Goal: Task Accomplishment & Management: Use online tool/utility

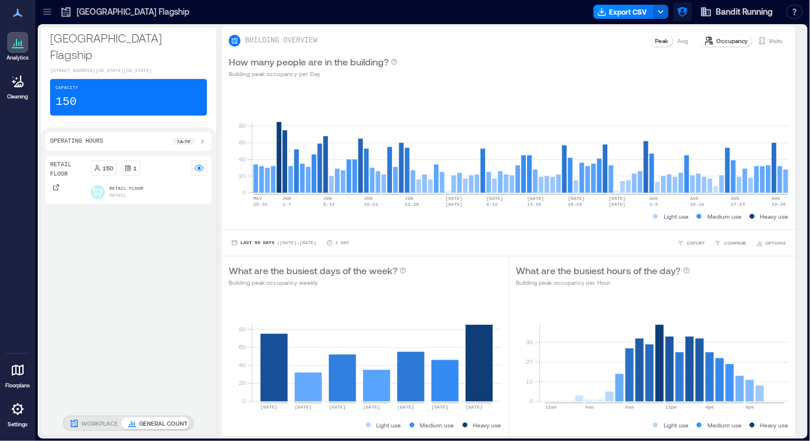
click at [686, 12] on icon "button" at bounding box center [683, 12] width 12 height 12
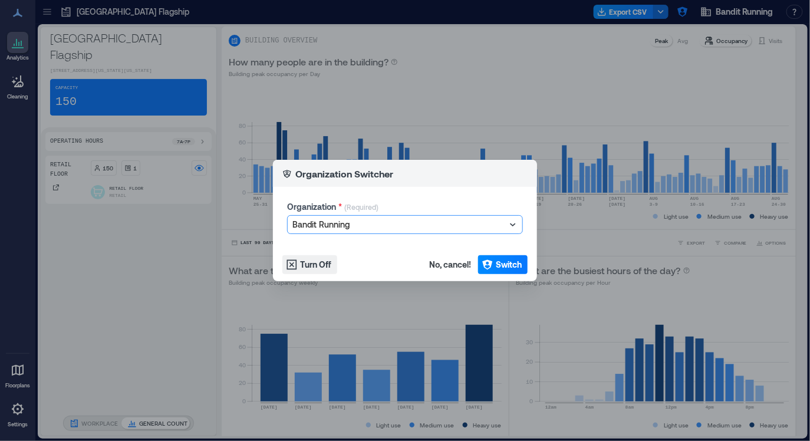
click at [452, 223] on div at bounding box center [398, 225] width 213 height 14
type input "*****"
click at [494, 263] on button "Switch" at bounding box center [503, 264] width 50 height 19
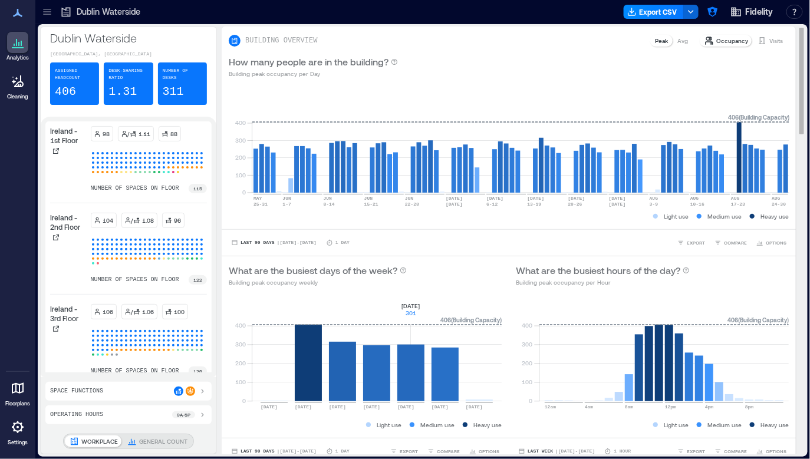
scroll to position [210, 0]
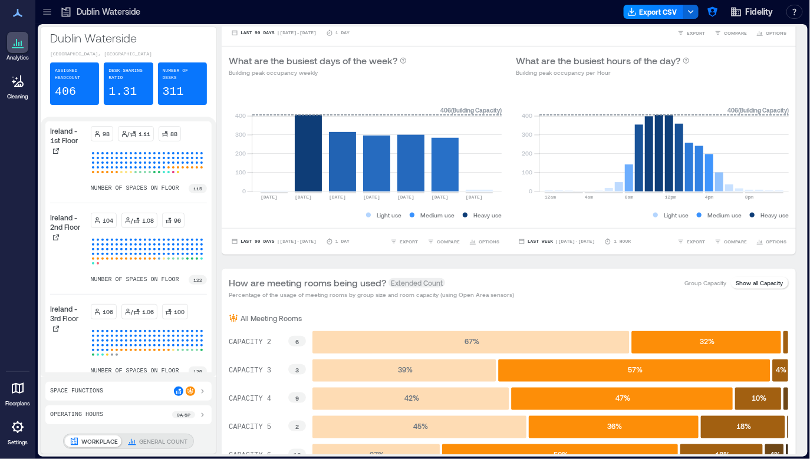
click at [47, 12] on icon at bounding box center [47, 12] width 12 height 12
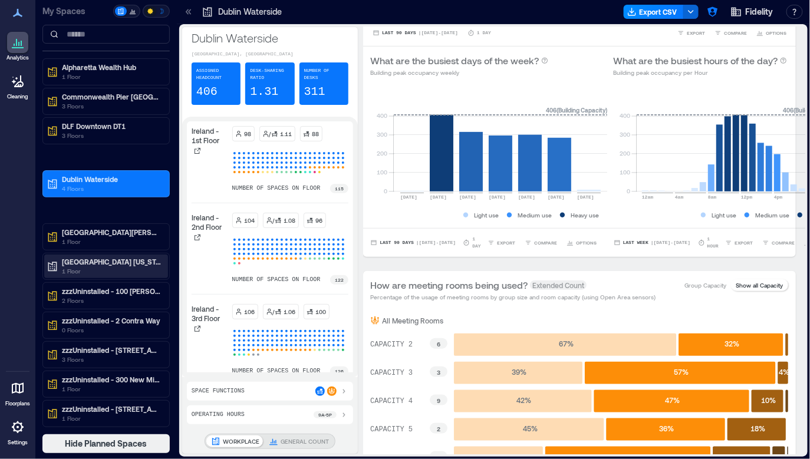
click at [113, 264] on p "Westlake Texas" at bounding box center [111, 261] width 99 height 9
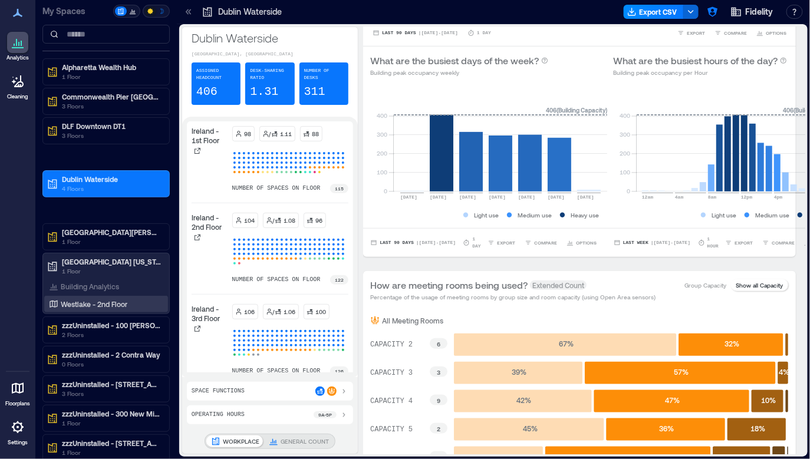
click at [110, 302] on p "Westlake - 2nd Floor" at bounding box center [94, 304] width 67 height 9
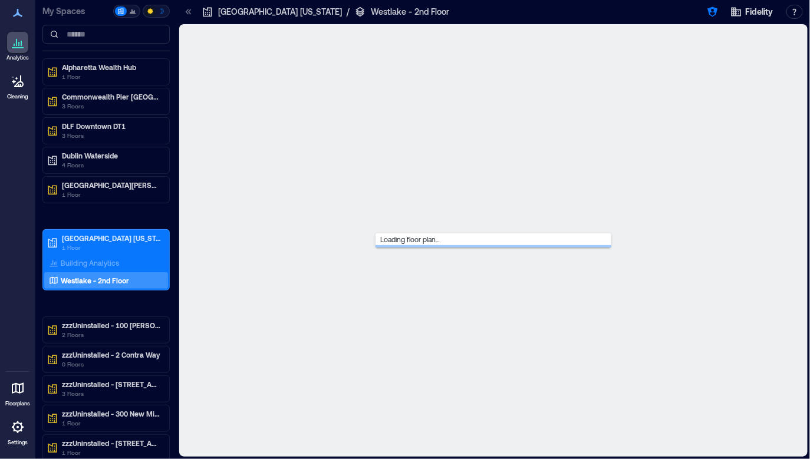
click at [185, 18] on div at bounding box center [188, 11] width 19 height 19
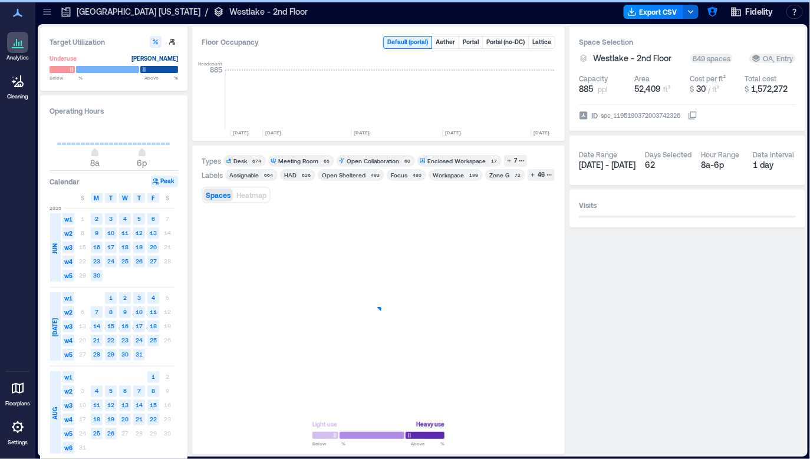
scroll to position [0, 1850]
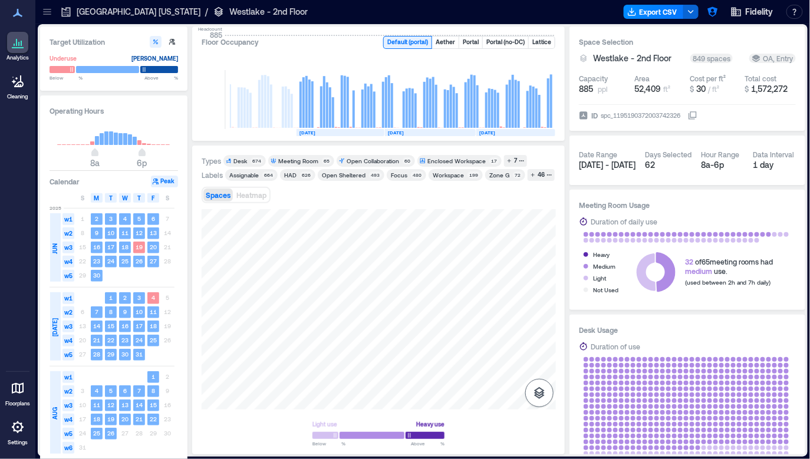
click at [530, 390] on button "button" at bounding box center [539, 393] width 28 height 28
click at [541, 322] on button "Sensors" at bounding box center [539, 334] width 28 height 28
click at [541, 334] on icon "button" at bounding box center [540, 330] width 12 height 11
click at [542, 394] on icon "button" at bounding box center [539, 393] width 11 height 12
click at [476, 318] on div at bounding box center [379, 309] width 354 height 200
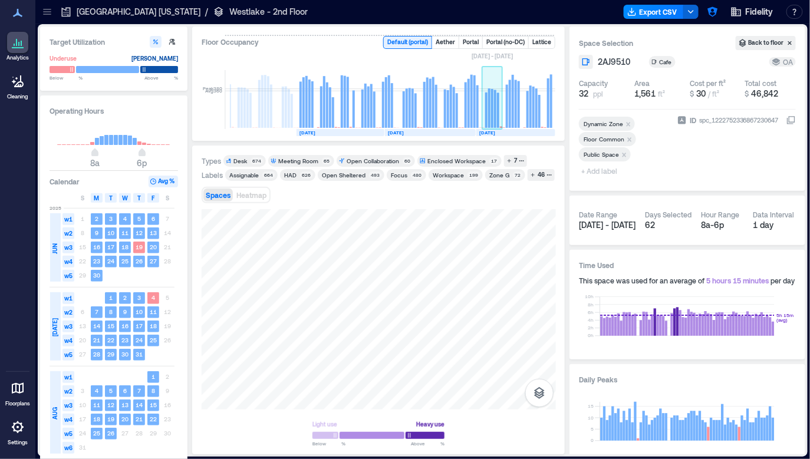
click at [495, 106] on rect at bounding box center [495, 109] width 2 height 38
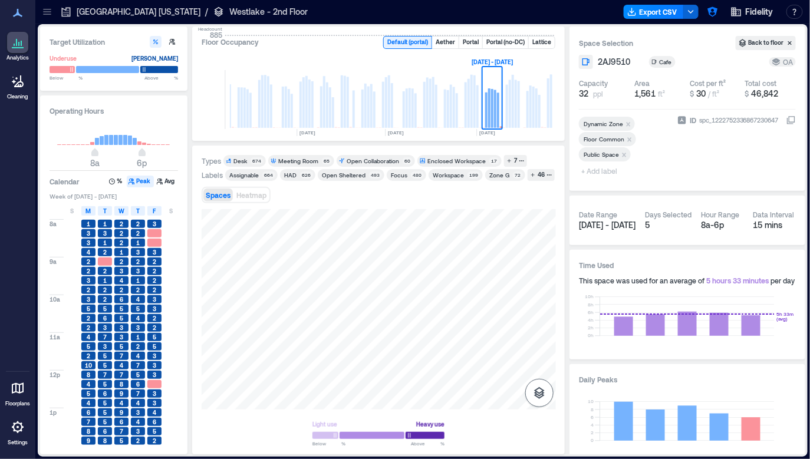
click at [540, 393] on icon "button" at bounding box center [539, 393] width 11 height 12
click at [541, 337] on icon "button" at bounding box center [539, 331] width 14 height 14
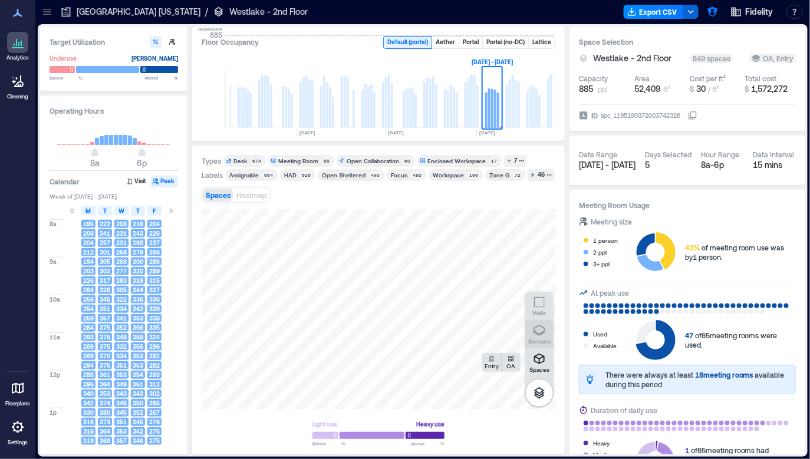
click at [540, 333] on icon "button" at bounding box center [540, 330] width 12 height 11
click at [540, 336] on icon "button" at bounding box center [539, 331] width 14 height 14
click at [540, 389] on icon "button" at bounding box center [539, 393] width 11 height 12
click at [545, 396] on icon "button" at bounding box center [539, 393] width 14 height 14
click at [544, 340] on p "Sensors" at bounding box center [539, 341] width 22 height 7
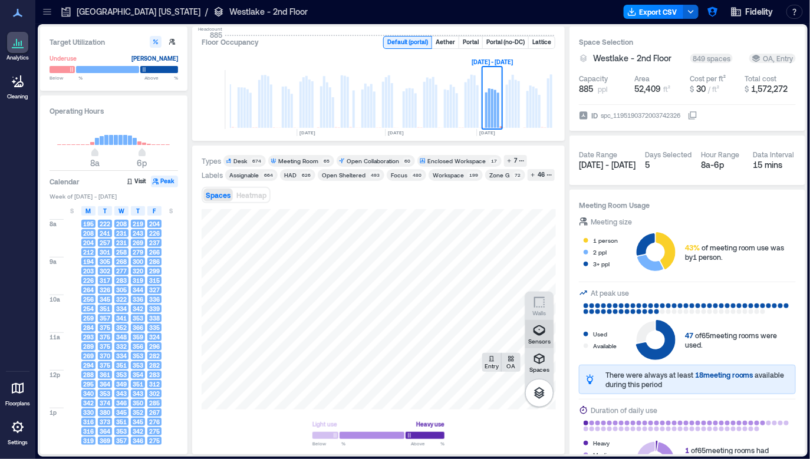
click at [543, 336] on icon "button" at bounding box center [539, 331] width 14 height 14
click at [657, 11] on button "Export CSV" at bounding box center [654, 12] width 60 height 14
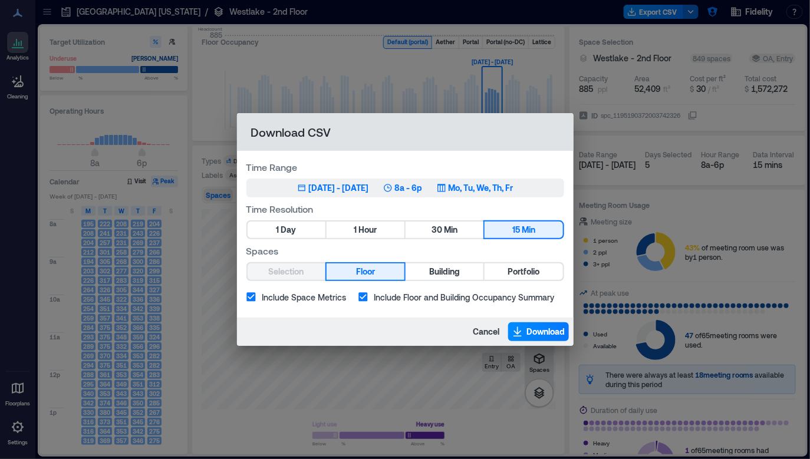
click at [356, 189] on div "Aug 4, 2025 - Aug 8, 2025" at bounding box center [339, 188] width 60 height 12
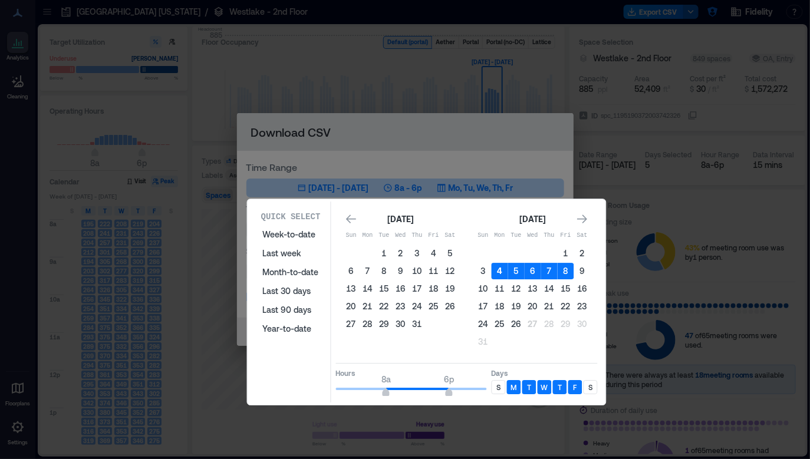
click at [501, 271] on button "4" at bounding box center [500, 271] width 17 height 17
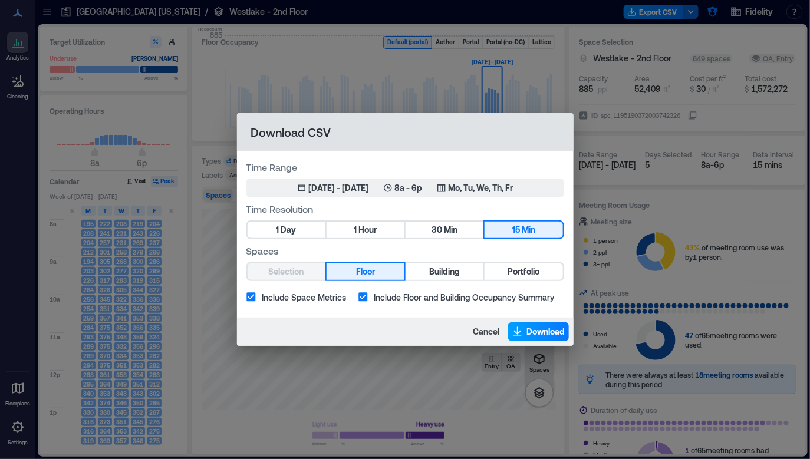
click at [533, 334] on span "Download" at bounding box center [546, 332] width 38 height 12
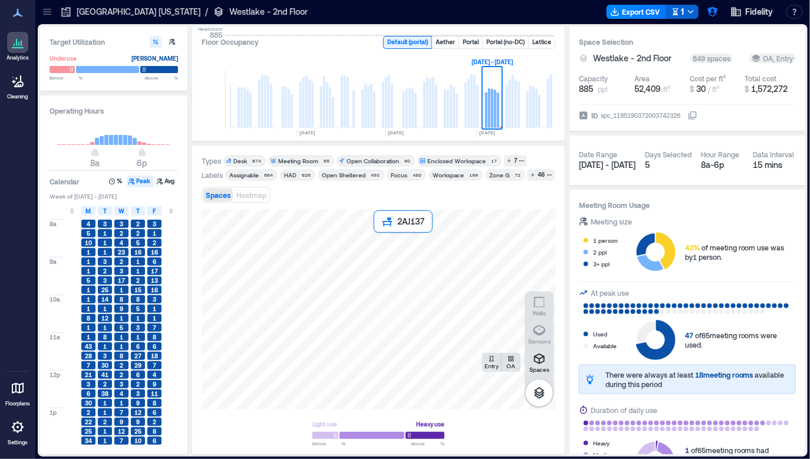
click at [378, 243] on div at bounding box center [379, 309] width 354 height 200
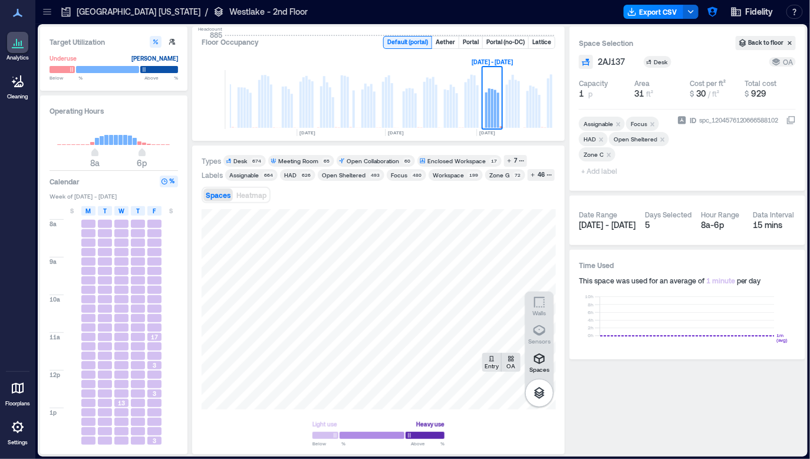
click at [702, 38] on h3 "Space Selection" at bounding box center [657, 43] width 157 height 12
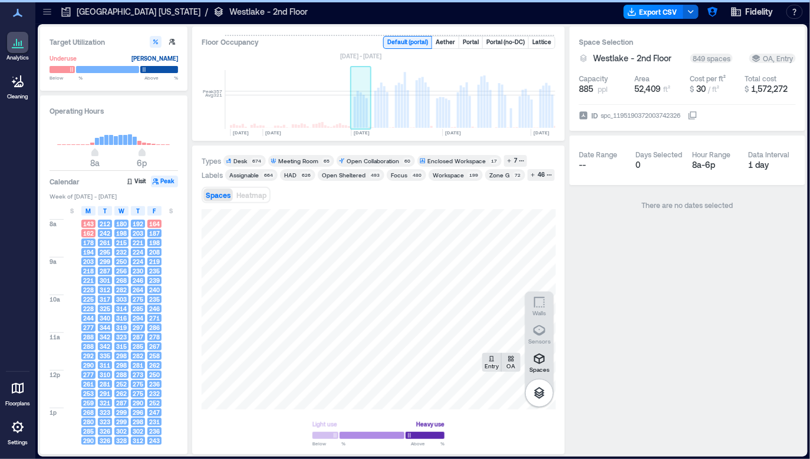
click at [365, 103] on rect at bounding box center [361, 99] width 21 height 59
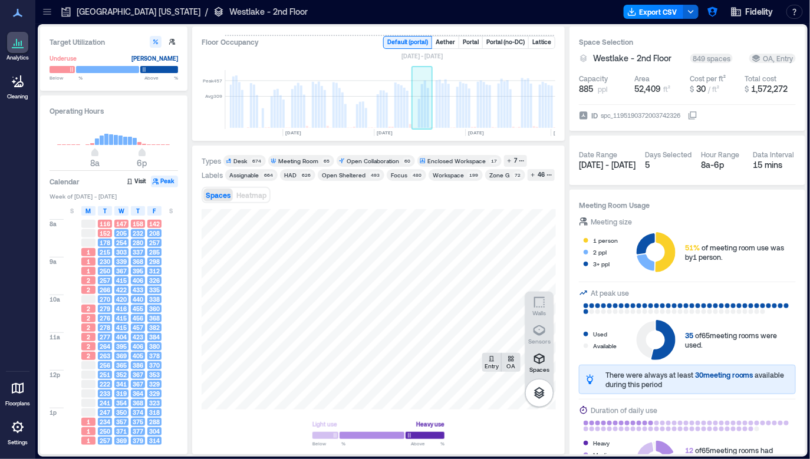
scroll to position [0, 233]
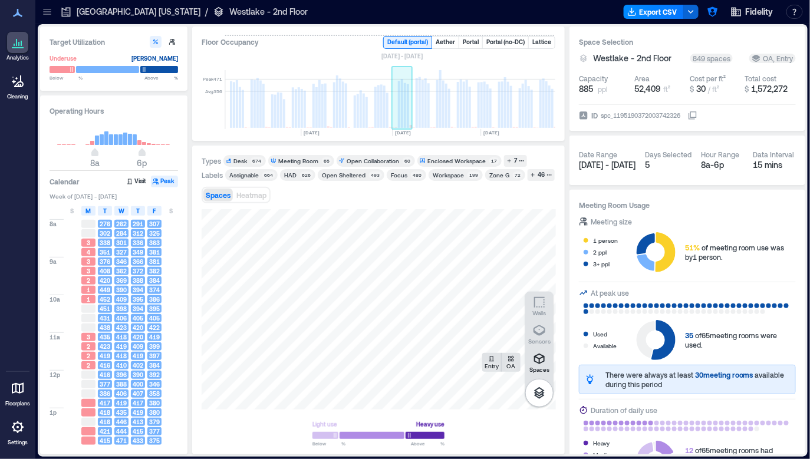
click at [404, 113] on rect at bounding box center [405, 105] width 2 height 45
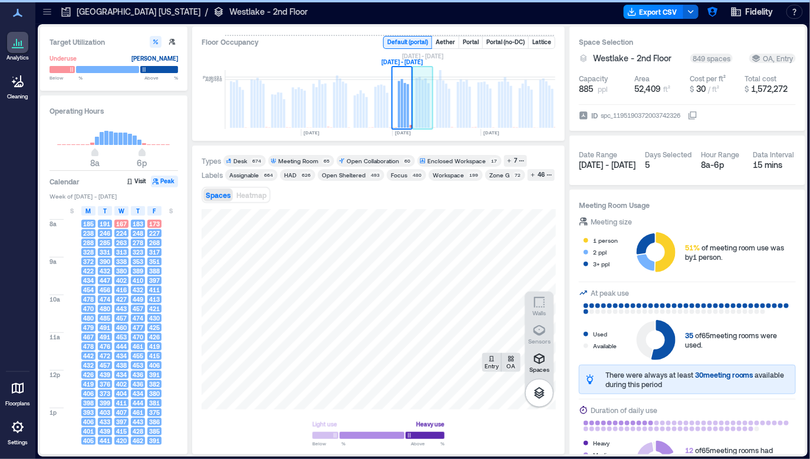
scroll to position [0, 958]
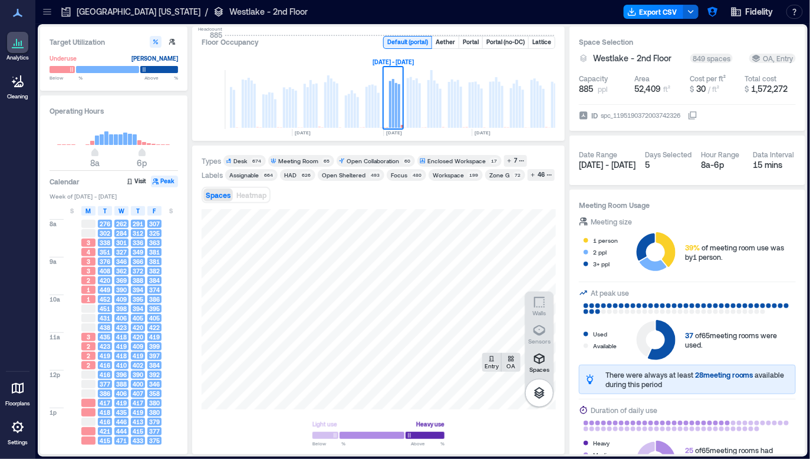
click at [184, 271] on div "8a 9a 10a 11a 12p 1p 2p 3p 4p 5p 3 4 3 3 2 1 1 3 2 2 2 276 302 338 351 376 408 …" at bounding box center [118, 331] width 136 height 228
click at [87, 180] on div "Calendar Visit Peak" at bounding box center [114, 182] width 129 height 12
click at [149, 199] on span "Week of Sep 1 - 7, 2024" at bounding box center [114, 196] width 129 height 8
click at [617, 88] on icon at bounding box center [617, 88] width 9 height 9
click at [607, 74] on div "Capacity" at bounding box center [593, 78] width 29 height 9
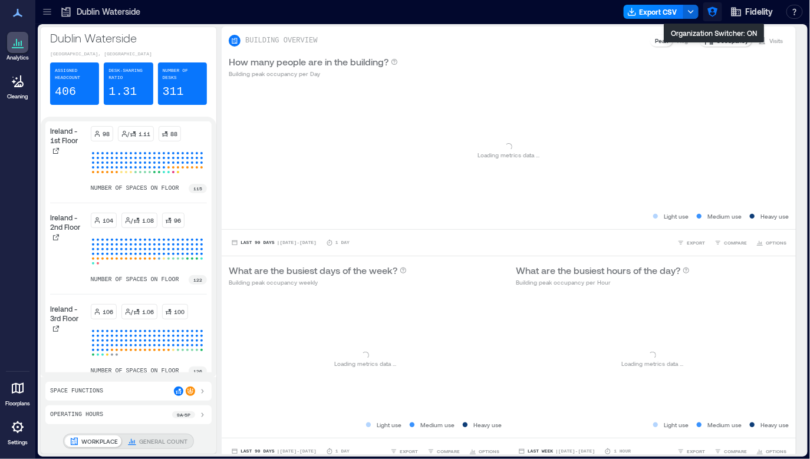
click at [713, 13] on icon "button" at bounding box center [713, 12] width 12 height 12
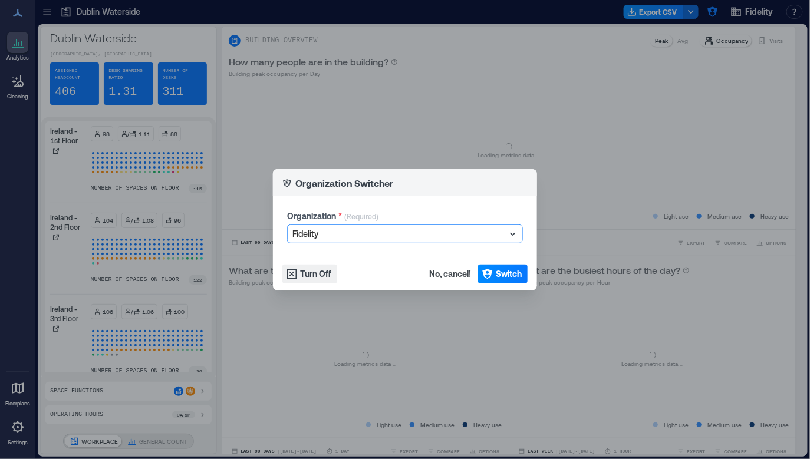
click at [353, 236] on div at bounding box center [398, 234] width 213 height 14
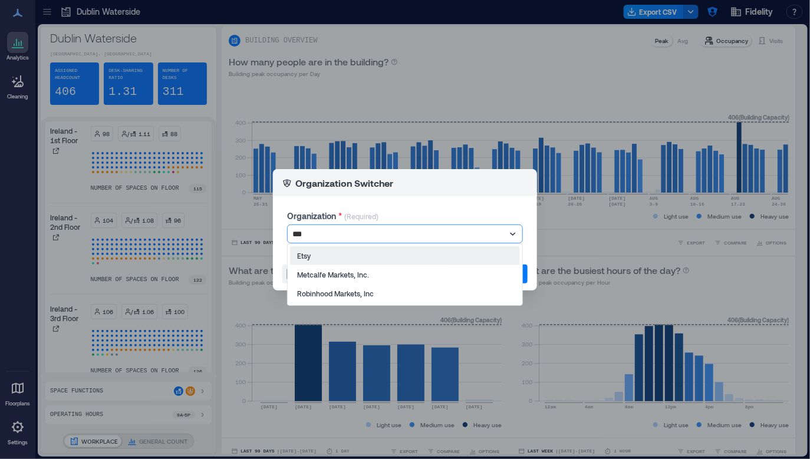
type input "****"
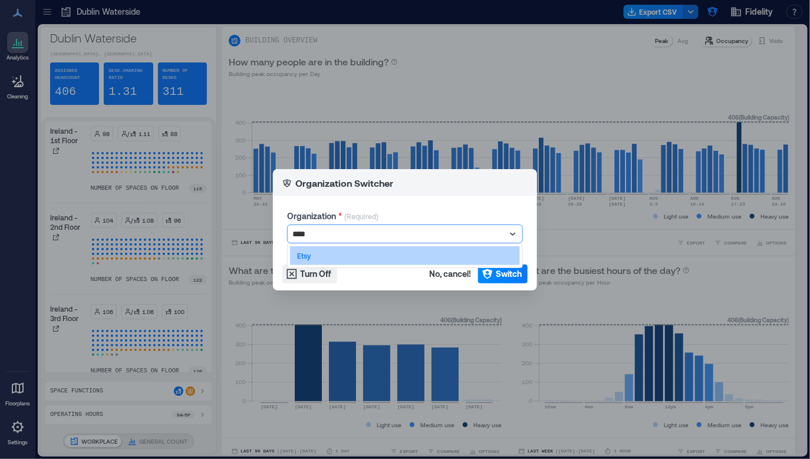
click at [343, 255] on div "Etsy" at bounding box center [405, 255] width 230 height 19
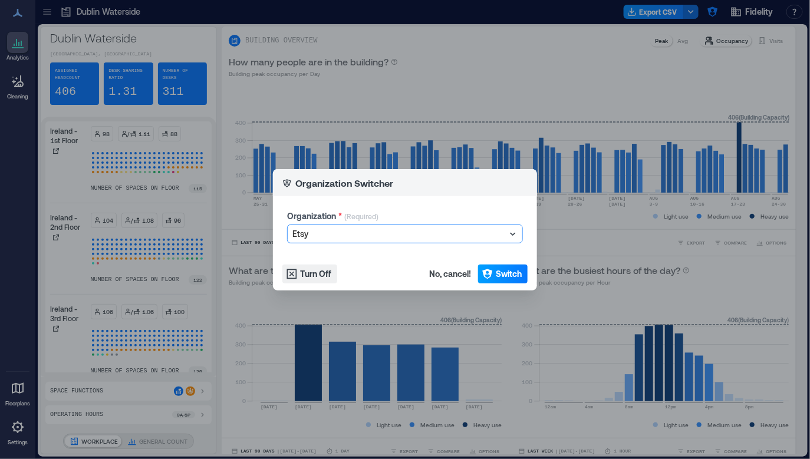
click at [512, 272] on span "Switch" at bounding box center [509, 274] width 26 height 12
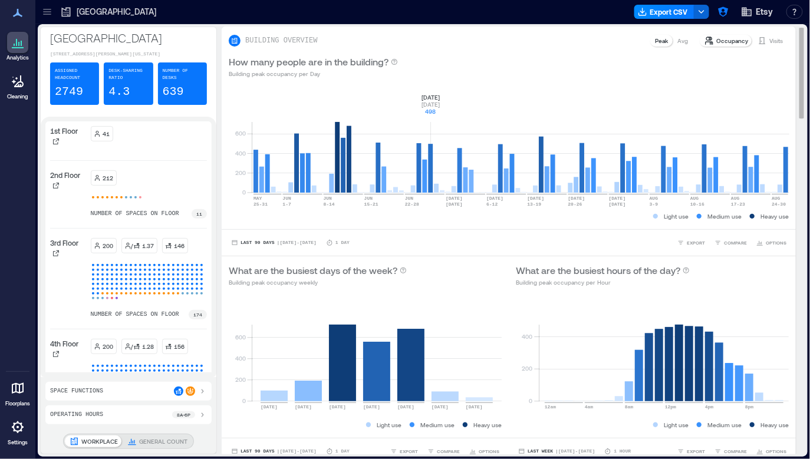
click at [429, 107] on rect at bounding box center [520, 143] width 537 height 100
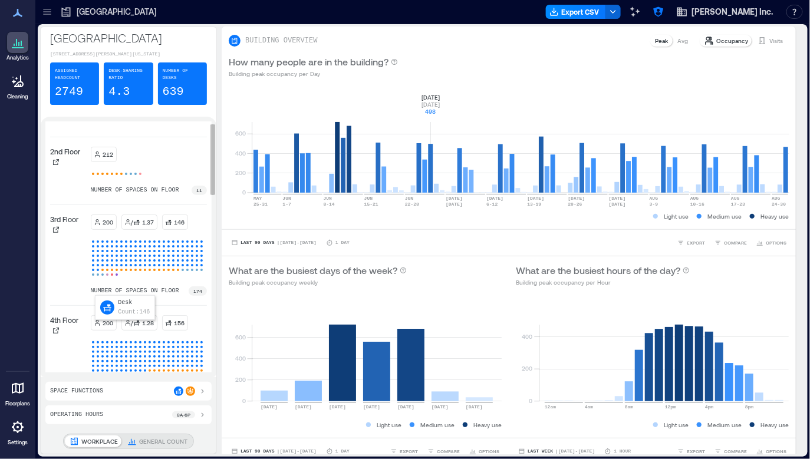
scroll to position [24, 0]
click at [56, 334] on icon at bounding box center [56, 331] width 6 height 6
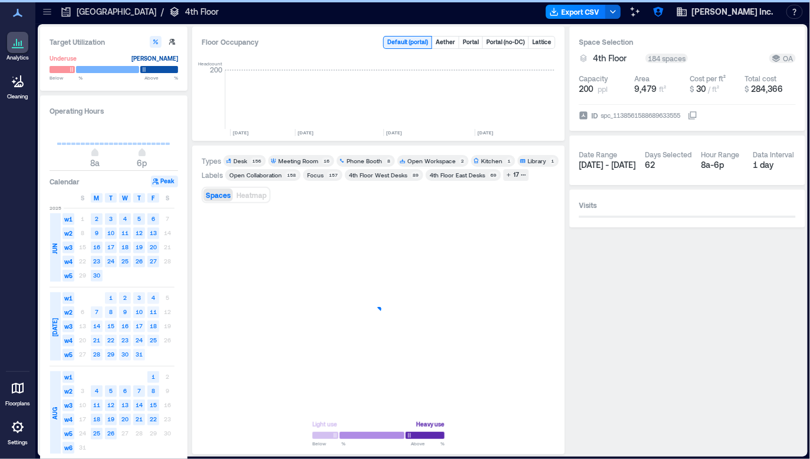
scroll to position [0, 1882]
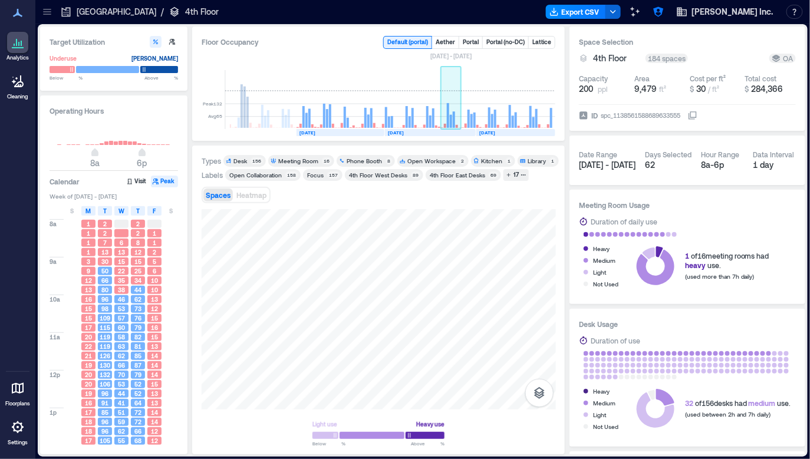
click at [450, 113] on rect at bounding box center [451, 99] width 21 height 59
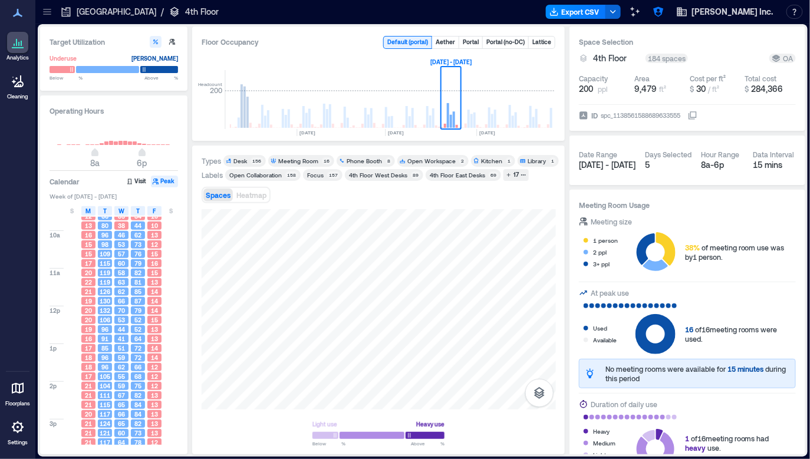
scroll to position [65, 0]
click at [88, 211] on span "M" at bounding box center [88, 210] width 5 height 9
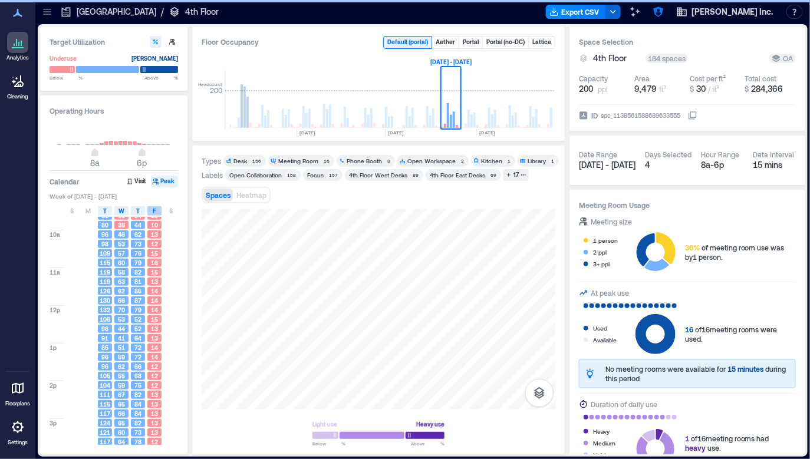
click at [154, 212] on span "F" at bounding box center [154, 210] width 3 height 9
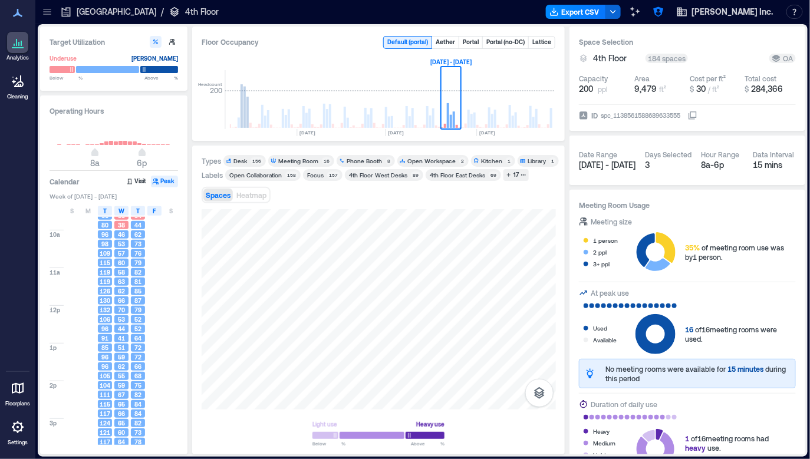
click at [150, 211] on div "F" at bounding box center [154, 210] width 14 height 9
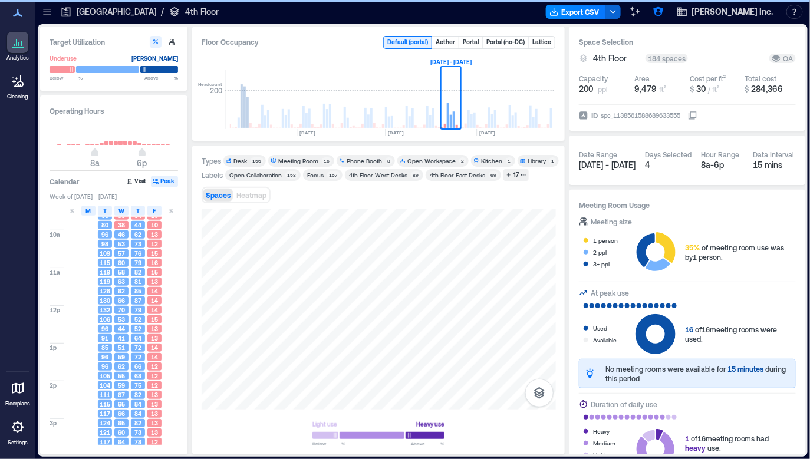
click at [91, 212] on div "M" at bounding box center [88, 210] width 14 height 9
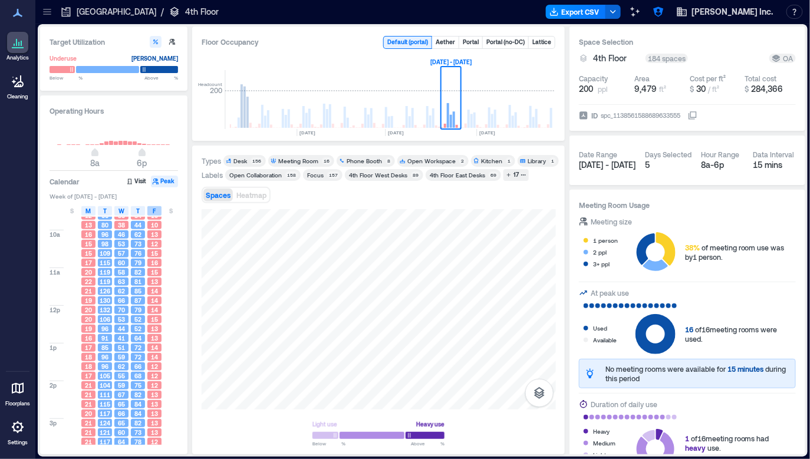
click at [153, 213] on span "F" at bounding box center [154, 210] width 3 height 9
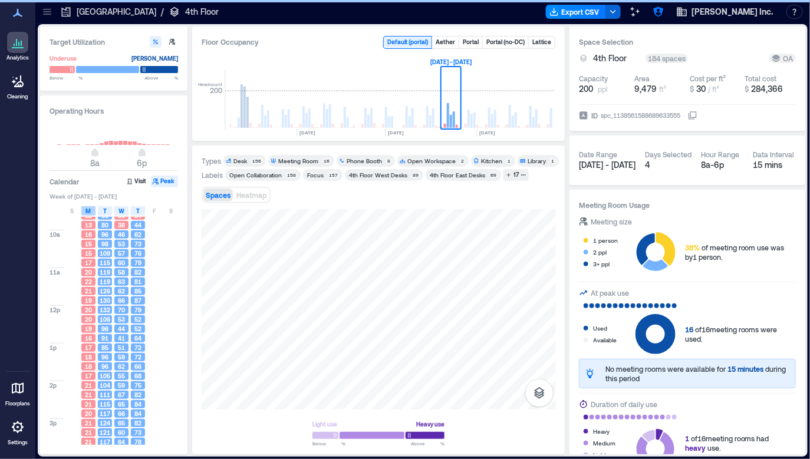
click at [87, 212] on span "M" at bounding box center [88, 210] width 5 height 9
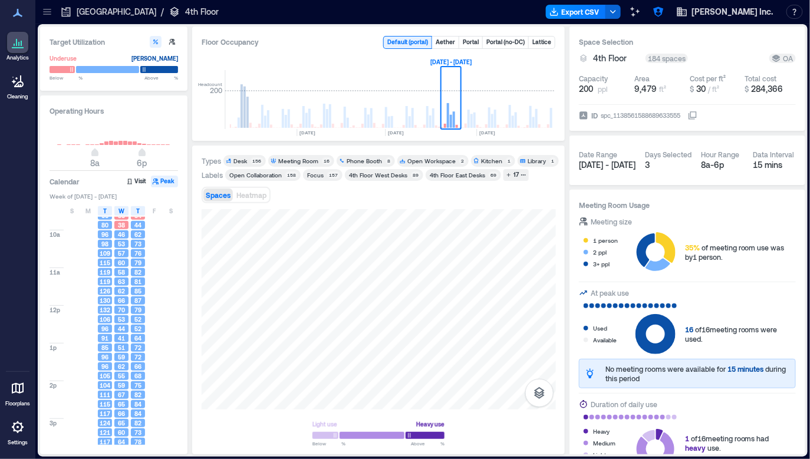
click at [249, 160] on span "Desk 156" at bounding box center [245, 161] width 38 height 8
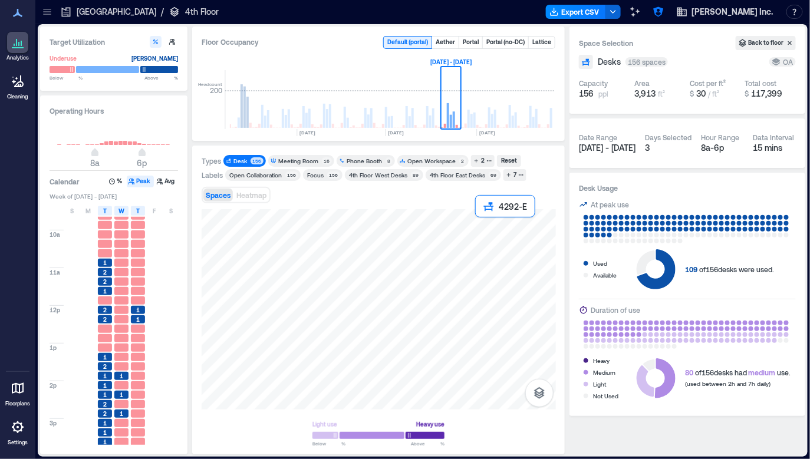
click at [481, 225] on div at bounding box center [379, 309] width 354 height 200
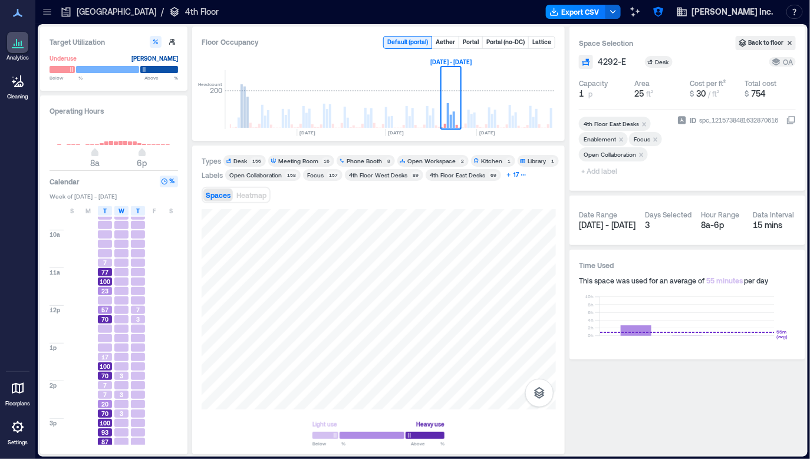
click at [506, 177] on icon "button" at bounding box center [509, 175] width 6 height 6
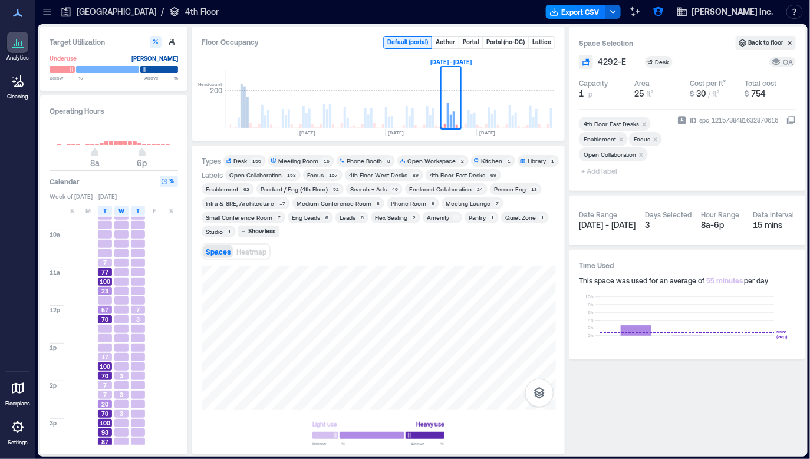
click at [238, 185] on div "Enablement" at bounding box center [222, 189] width 32 height 8
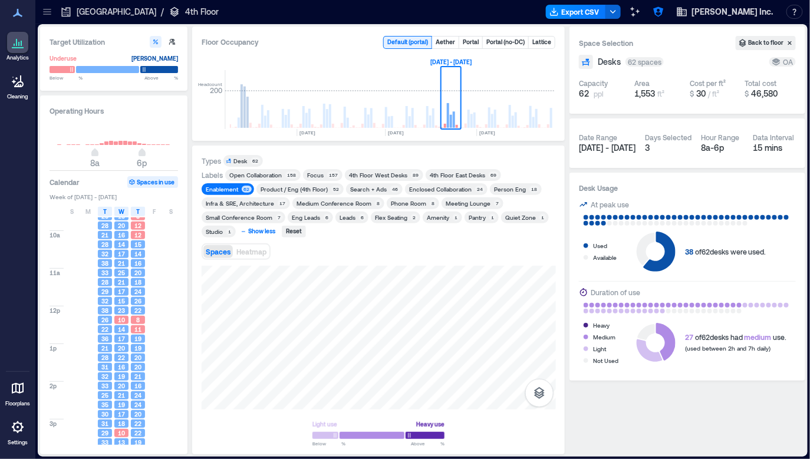
click at [259, 233] on div "Show less" at bounding box center [261, 231] width 31 height 11
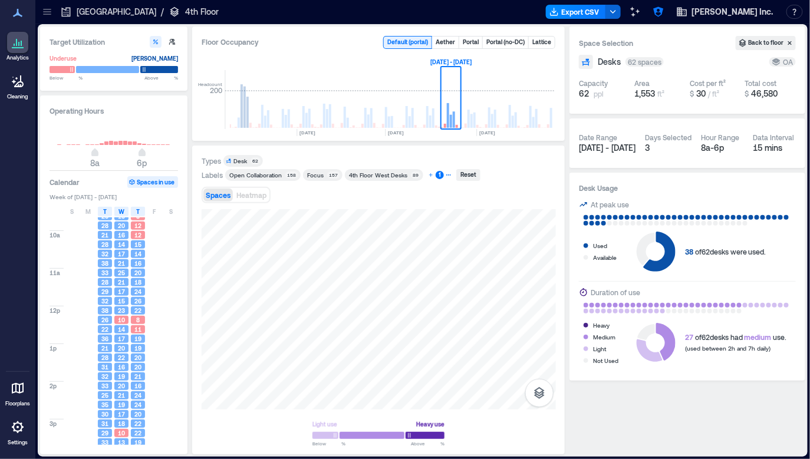
click at [436, 175] on div "1" at bounding box center [440, 175] width 8 height 8
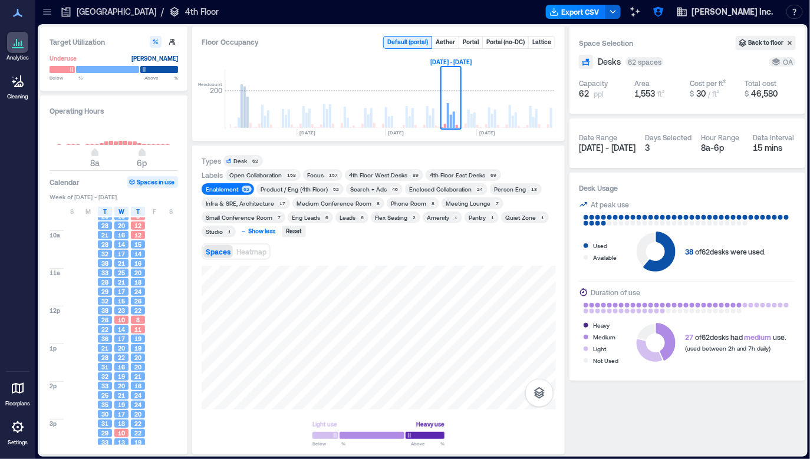
click at [259, 231] on div "Show less" at bounding box center [261, 231] width 31 height 11
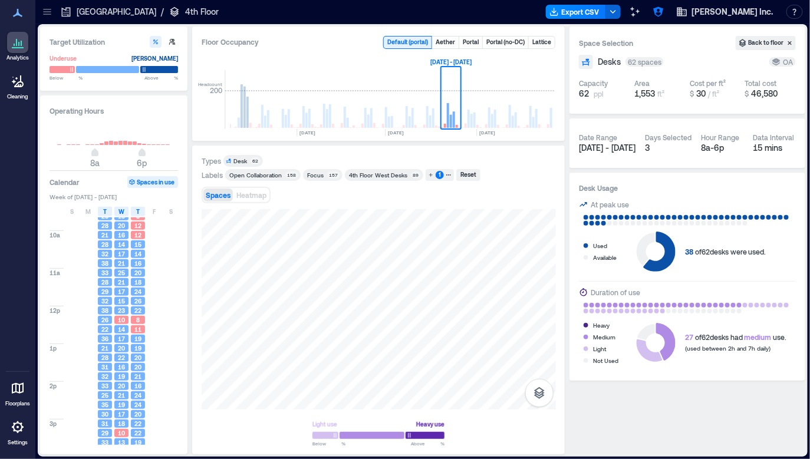
click at [381, 200] on div "Spaces Heatmap" at bounding box center [379, 195] width 354 height 24
click at [513, 186] on div "Spaces Heatmap" at bounding box center [379, 195] width 354 height 24
click at [86, 9] on p "Brooklyn" at bounding box center [117, 12] width 80 height 12
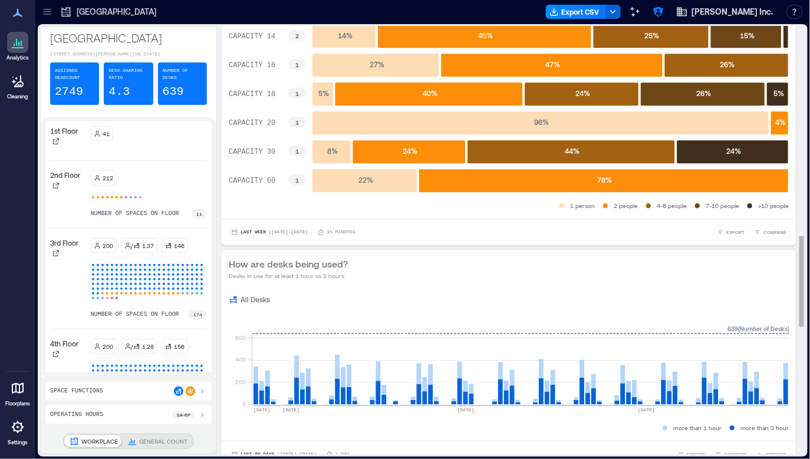
scroll to position [1065, 0]
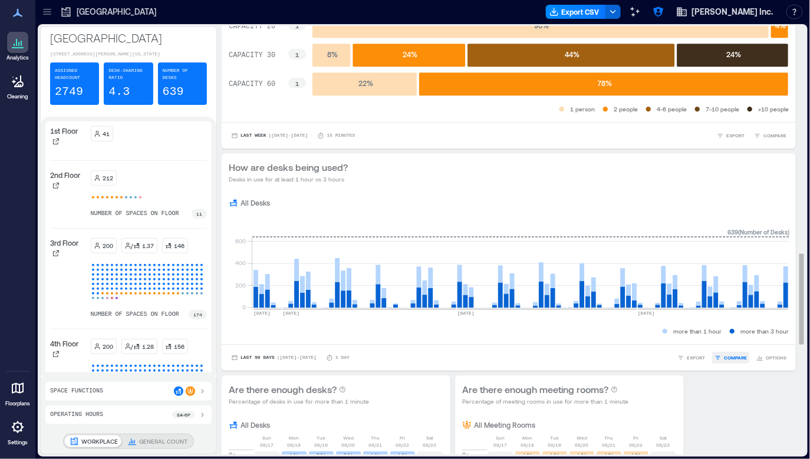
click at [730, 357] on span "COMPARE" at bounding box center [735, 357] width 23 height 7
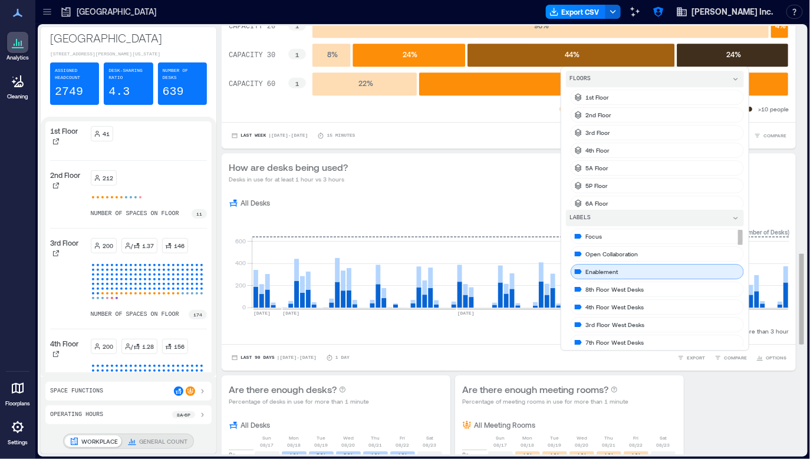
click at [637, 274] on div "Enablement" at bounding box center [657, 271] width 173 height 15
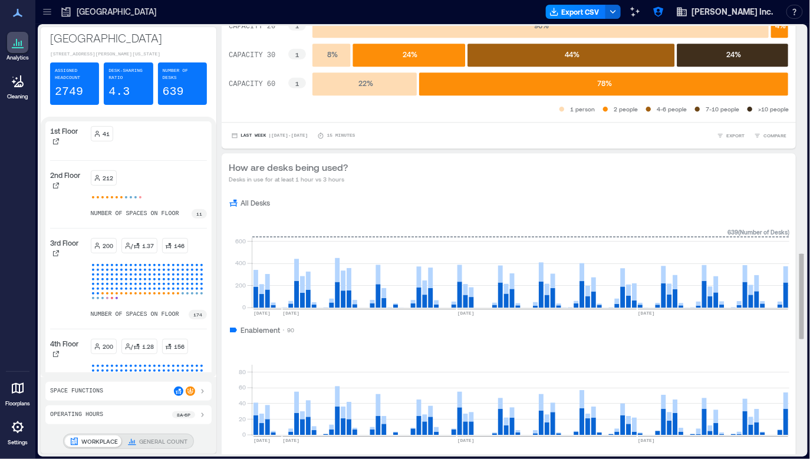
click at [448, 191] on div "All Desks 0 200 400 600 MAY, 2025 JUN, 2025 JUL, 2025 AUG, 2025 639 ( Number of…" at bounding box center [509, 331] width 574 height 281
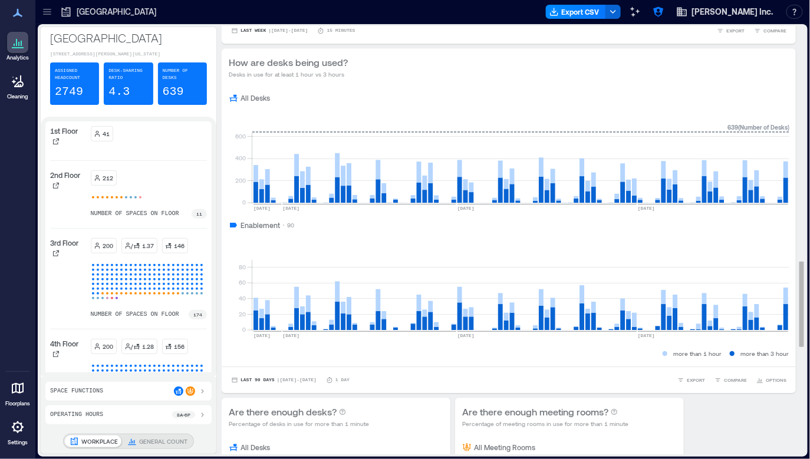
scroll to position [1173, 0]
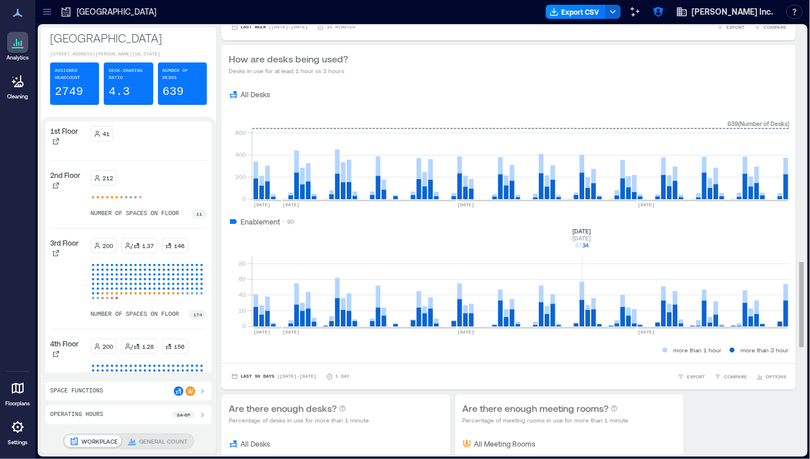
click at [583, 312] on rect at bounding box center [520, 276] width 537 height 100
click at [336, 292] on rect at bounding box center [520, 276] width 537 height 100
click at [57, 357] on icon at bounding box center [56, 354] width 6 height 6
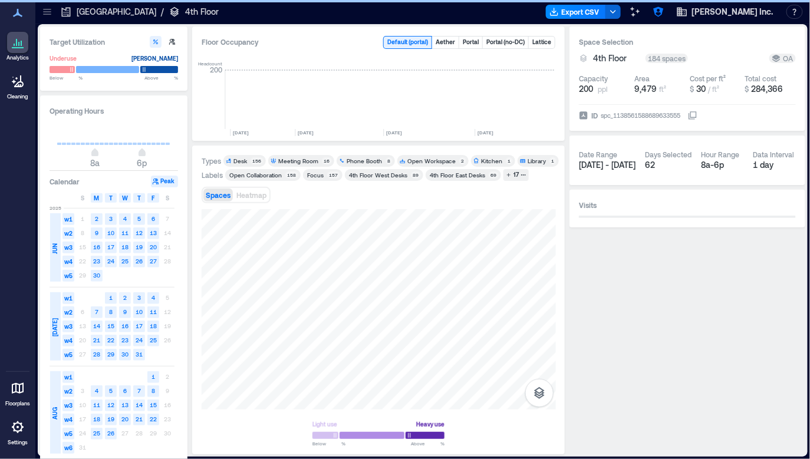
scroll to position [0, 1882]
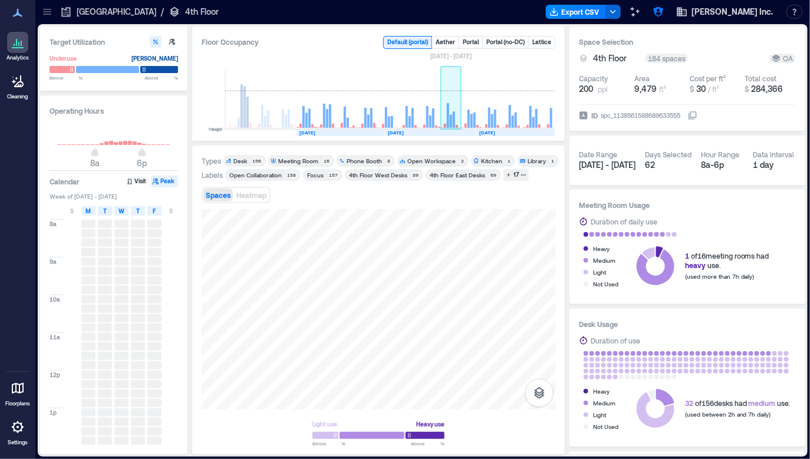
click at [454, 106] on rect at bounding box center [451, 99] width 21 height 59
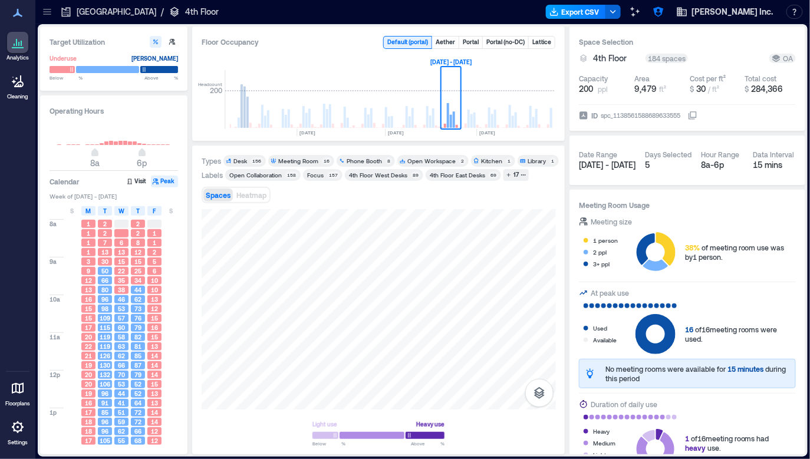
click at [606, 15] on button "Export CSV" at bounding box center [576, 12] width 60 height 14
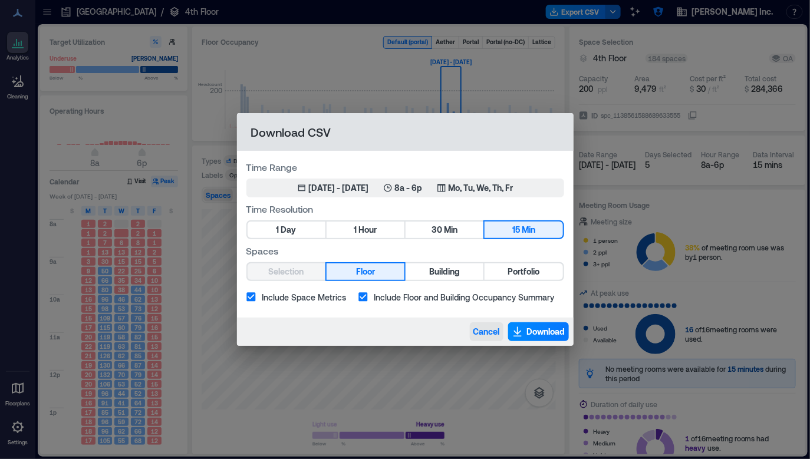
click at [488, 332] on span "Cancel" at bounding box center [486, 332] width 27 height 12
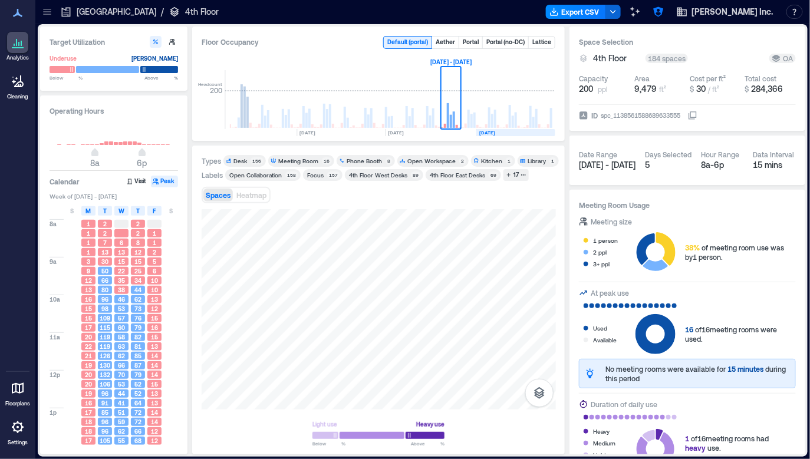
click at [492, 132] on text "AUG, 2025" at bounding box center [487, 133] width 16 height 6
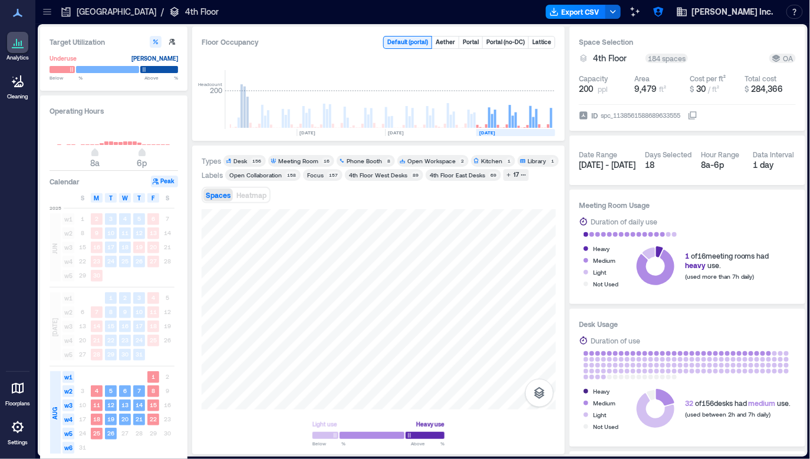
click at [95, 195] on span "M" at bounding box center [96, 197] width 5 height 9
click at [97, 198] on span "M" at bounding box center [96, 197] width 5 height 9
click at [96, 200] on span "M" at bounding box center [96, 197] width 5 height 9
click at [96, 197] on span "M" at bounding box center [96, 197] width 5 height 9
click at [133, 187] on div "Calendar Peak" at bounding box center [114, 182] width 129 height 12
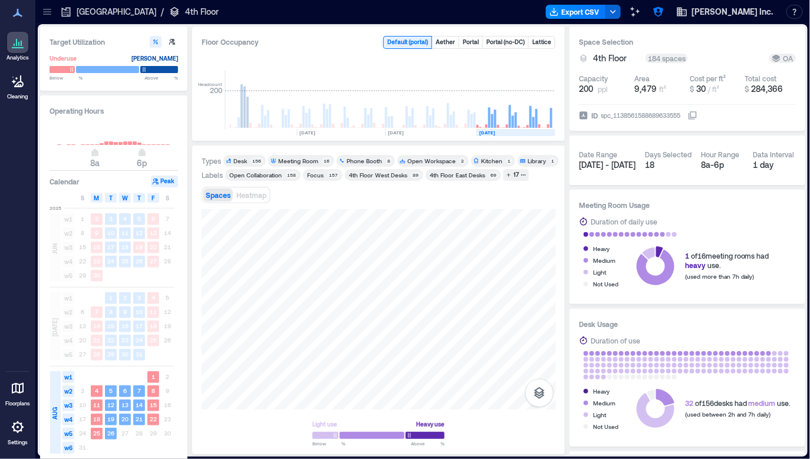
click at [97, 390] on text "4" at bounding box center [97, 390] width 4 height 7
click at [329, 192] on div "Spaces Heatmap" at bounding box center [379, 195] width 354 height 24
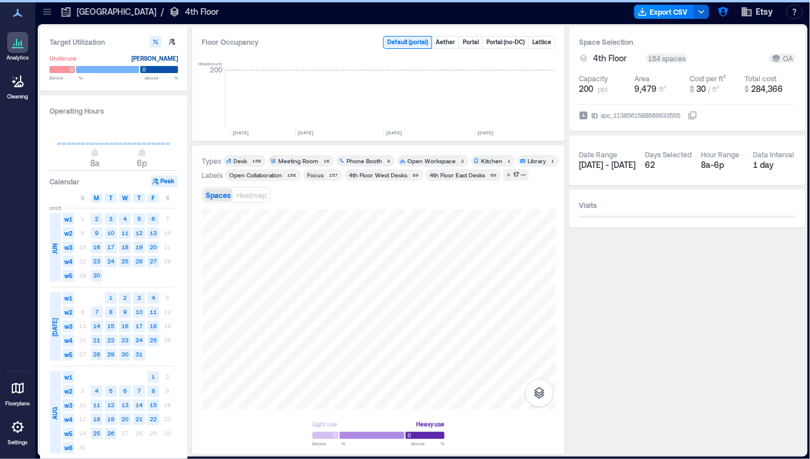
scroll to position [0, 1882]
click at [507, 133] on rect at bounding box center [515, 132] width 79 height 7
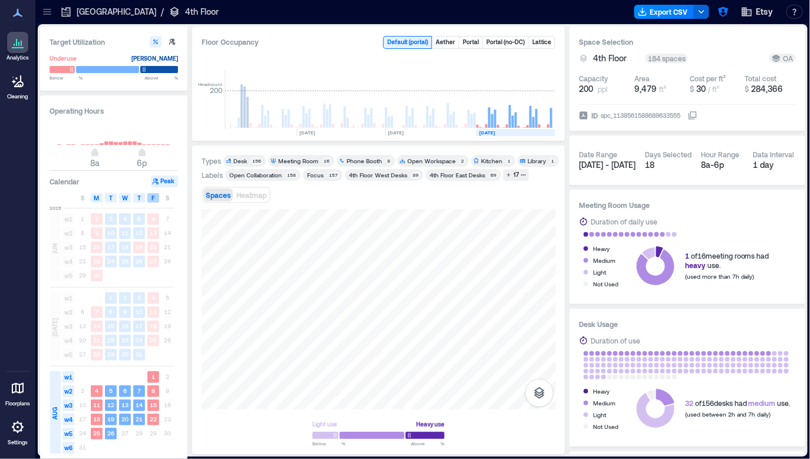
click at [155, 198] on div "F" at bounding box center [153, 197] width 12 height 9
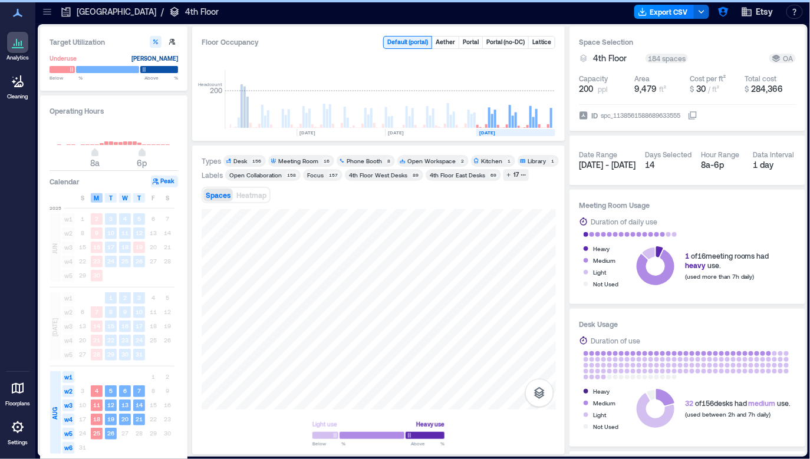
click at [97, 198] on span "M" at bounding box center [96, 197] width 5 height 9
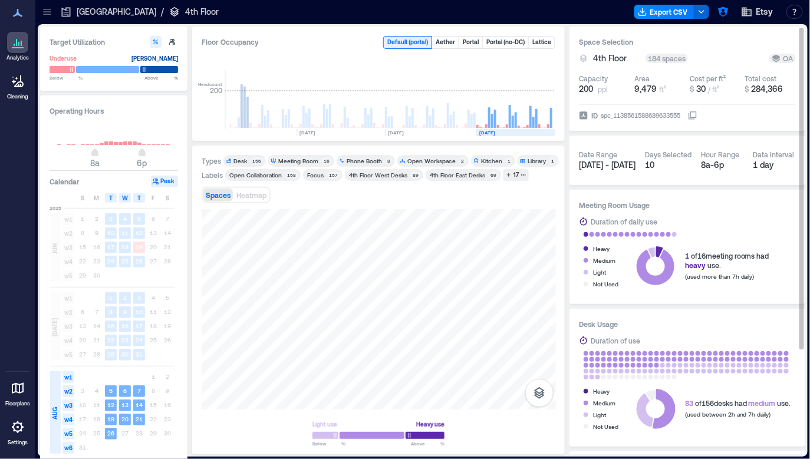
click at [583, 74] on div "Capacity" at bounding box center [593, 78] width 29 height 9
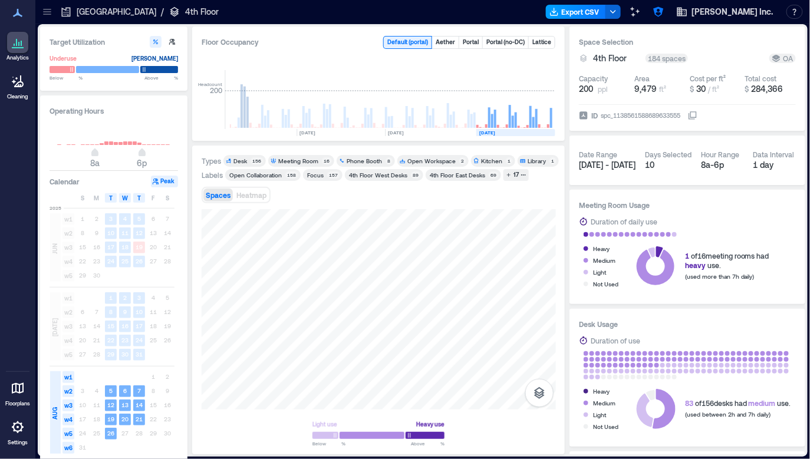
click at [606, 11] on button "Export CSV" at bounding box center [576, 12] width 60 height 14
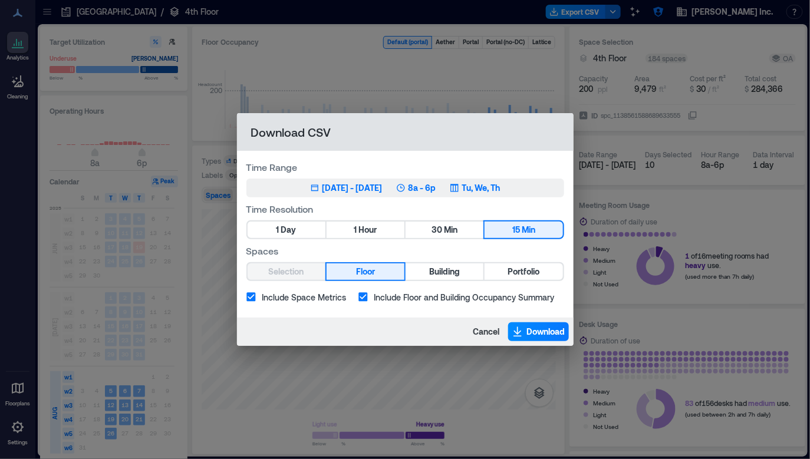
click at [489, 189] on p "Tu, We, Th" at bounding box center [481, 188] width 38 height 12
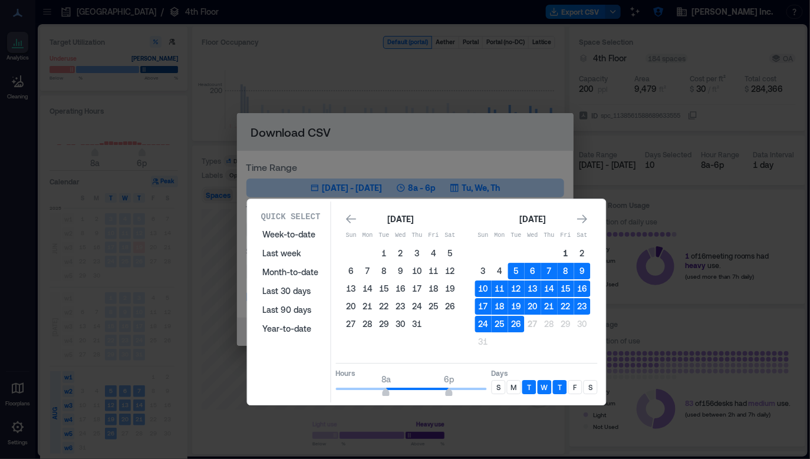
click at [570, 251] on button "1" at bounding box center [566, 253] width 17 height 17
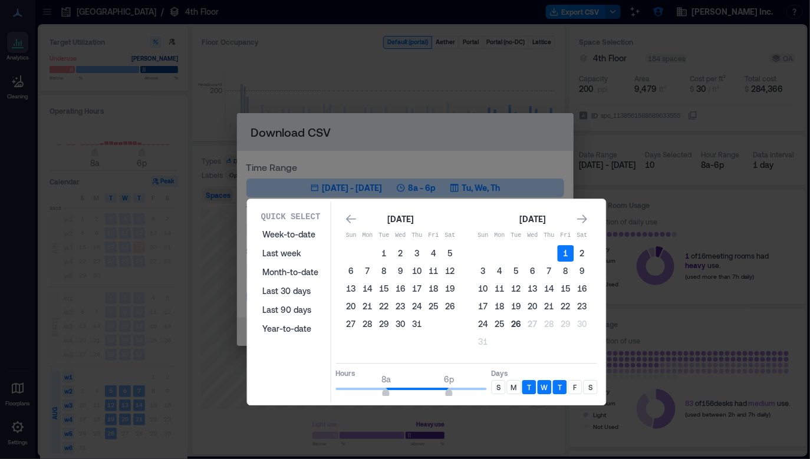
click at [518, 324] on button "26" at bounding box center [516, 324] width 17 height 17
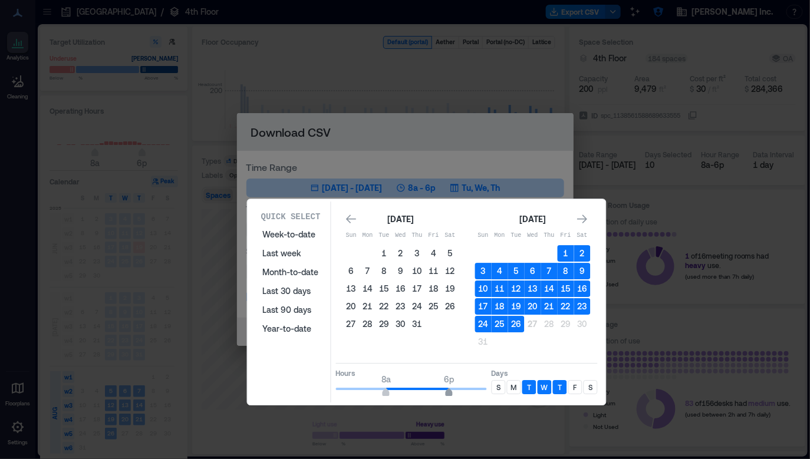
type input "**"
click at [455, 392] on span "7p" at bounding box center [455, 394] width 7 height 5
click at [517, 386] on div "M" at bounding box center [514, 387] width 14 height 14
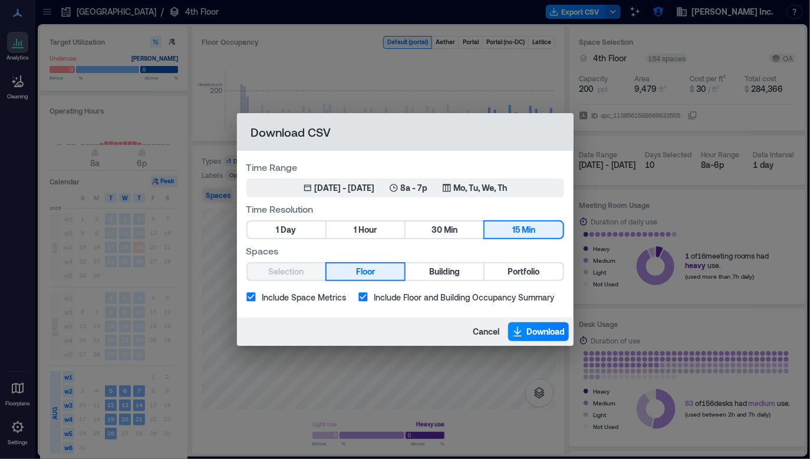
click at [517, 251] on label "Spaces" at bounding box center [405, 251] width 318 height 14
click at [535, 331] on span "Download" at bounding box center [546, 332] width 38 height 12
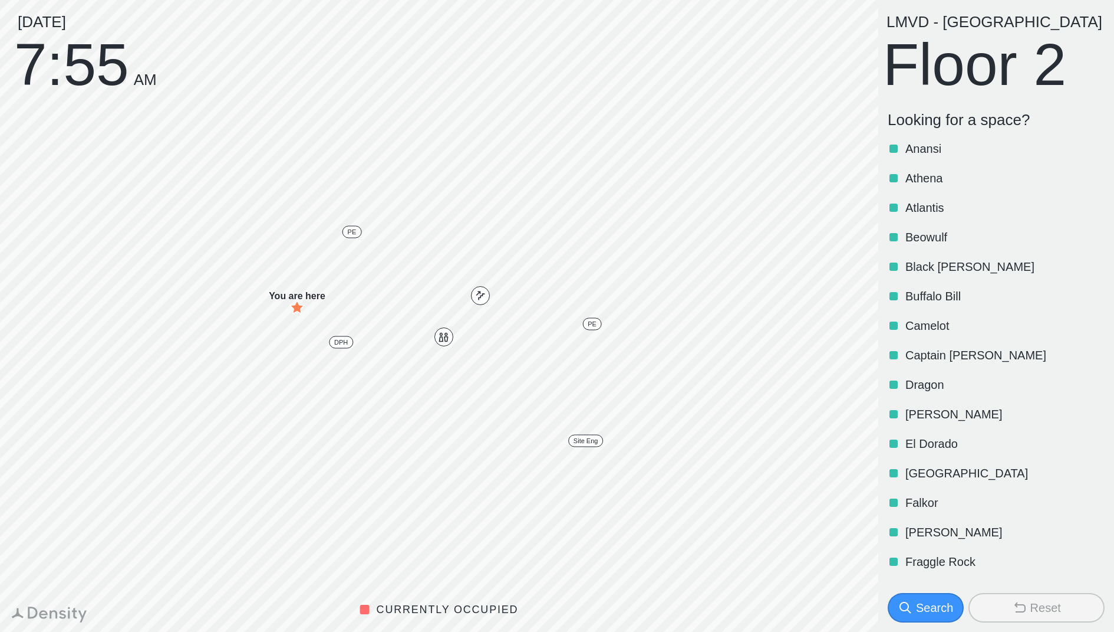
click at [919, 601] on div "Search" at bounding box center [934, 607] width 37 height 17
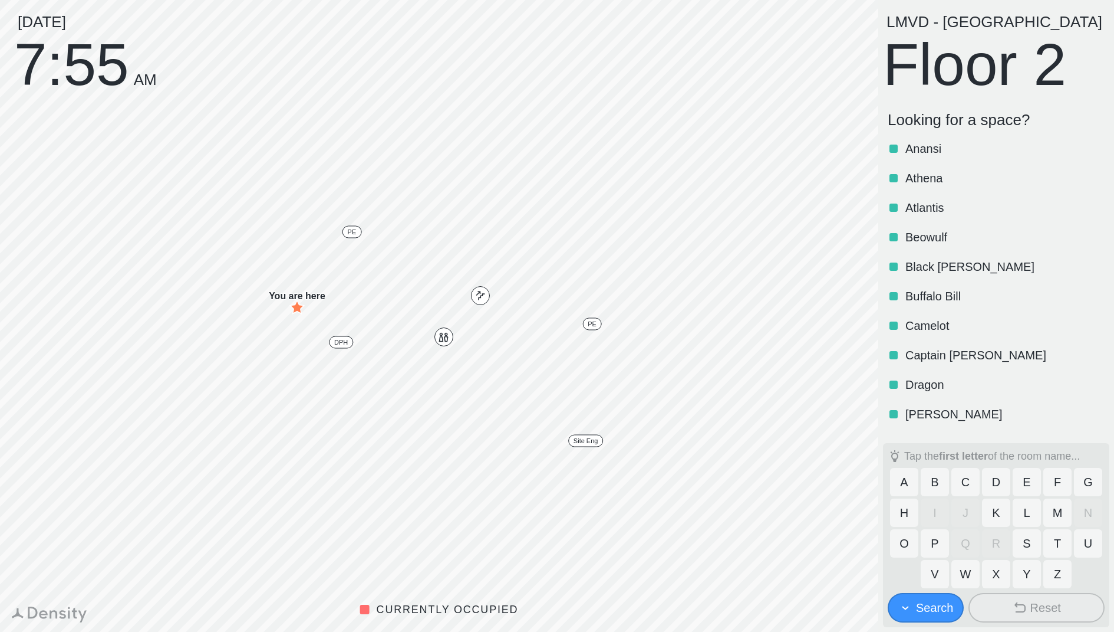
click at [1031, 511] on button "L" at bounding box center [1027, 512] width 28 height 28
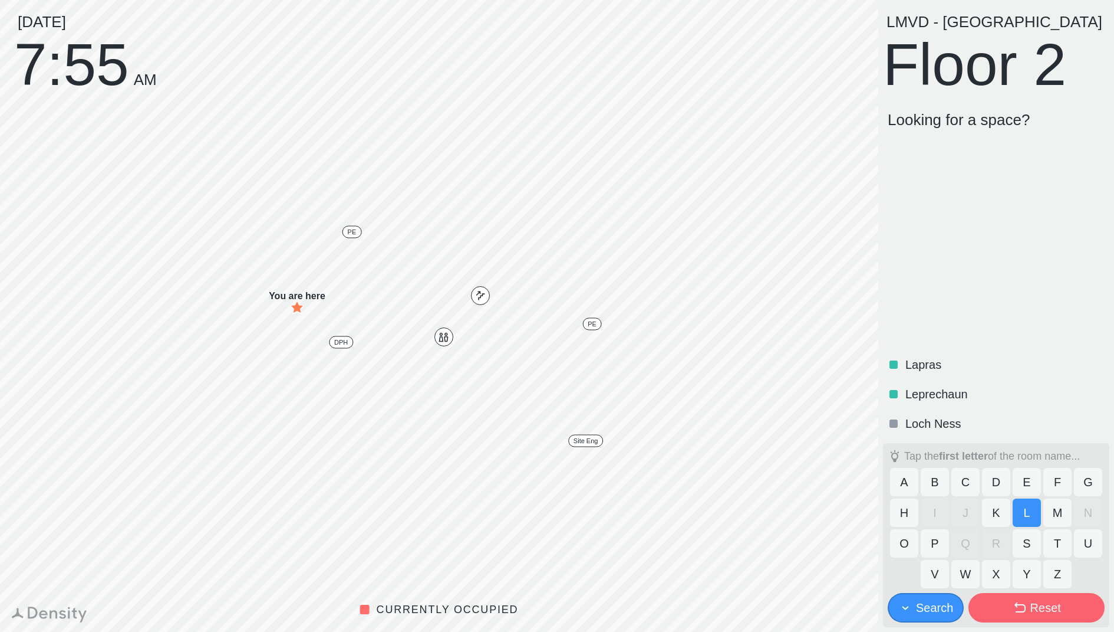
click at [956, 394] on p "Leprechaun" at bounding box center [1004, 394] width 197 height 17
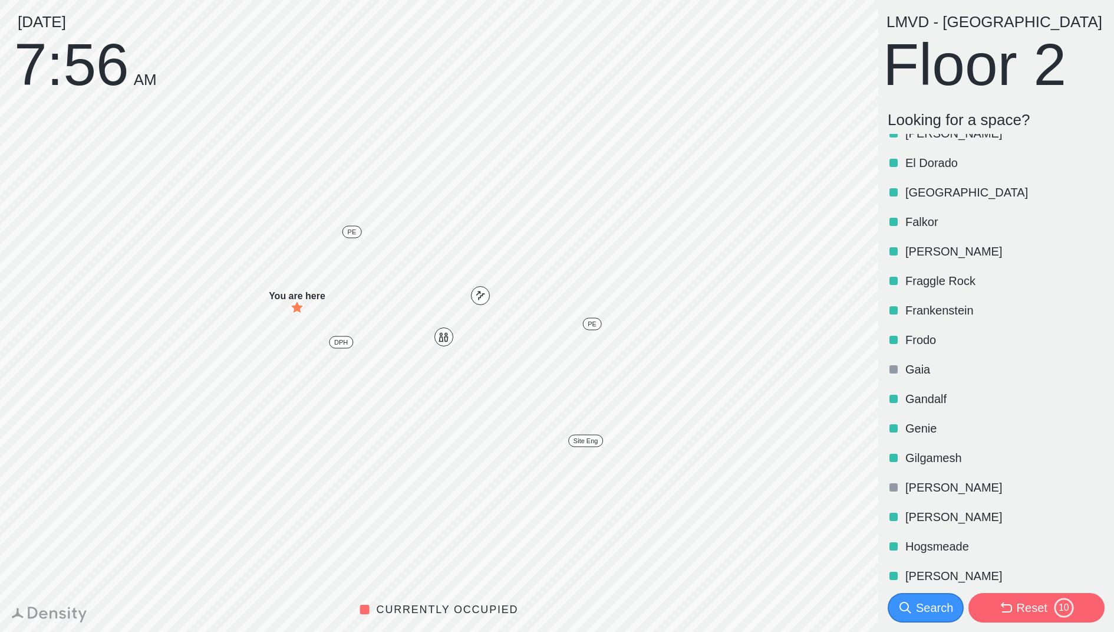
scroll to position [377, 0]
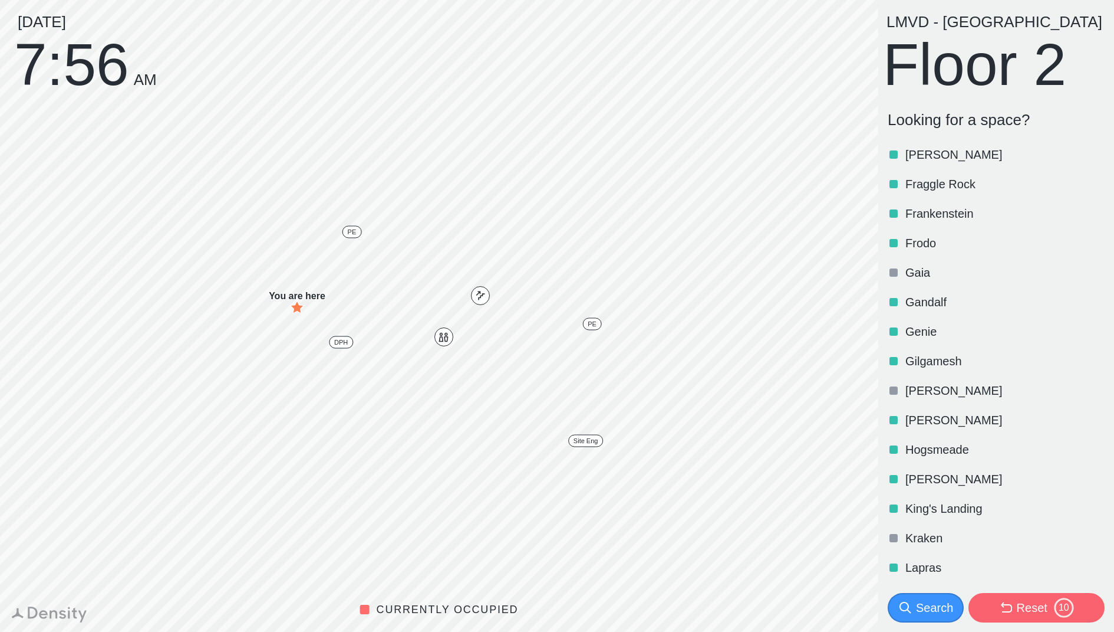
click at [984, 365] on p "Gilgamesh" at bounding box center [1004, 361] width 197 height 17
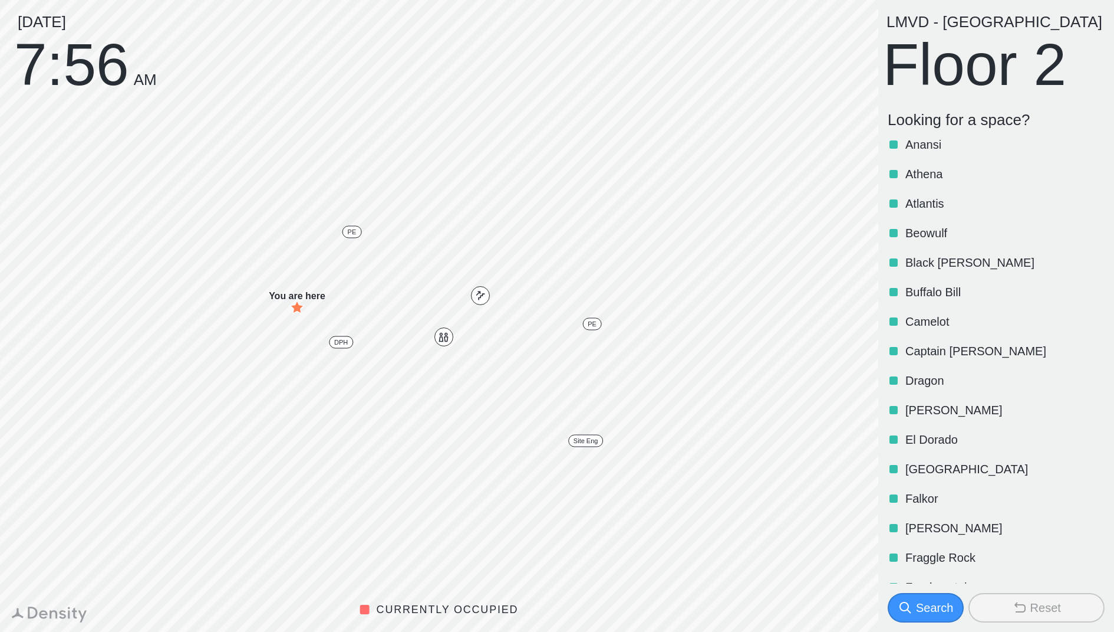
scroll to position [0, 0]
